Goal: Learn about a topic

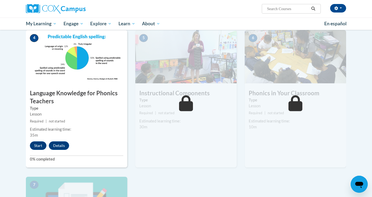
scroll to position [243, 0]
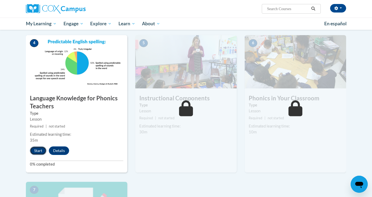
click at [38, 152] on button "Start" at bounding box center [38, 151] width 17 height 9
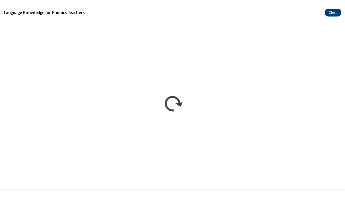
scroll to position [0, 0]
